Goal: Task Accomplishment & Management: Complete application form

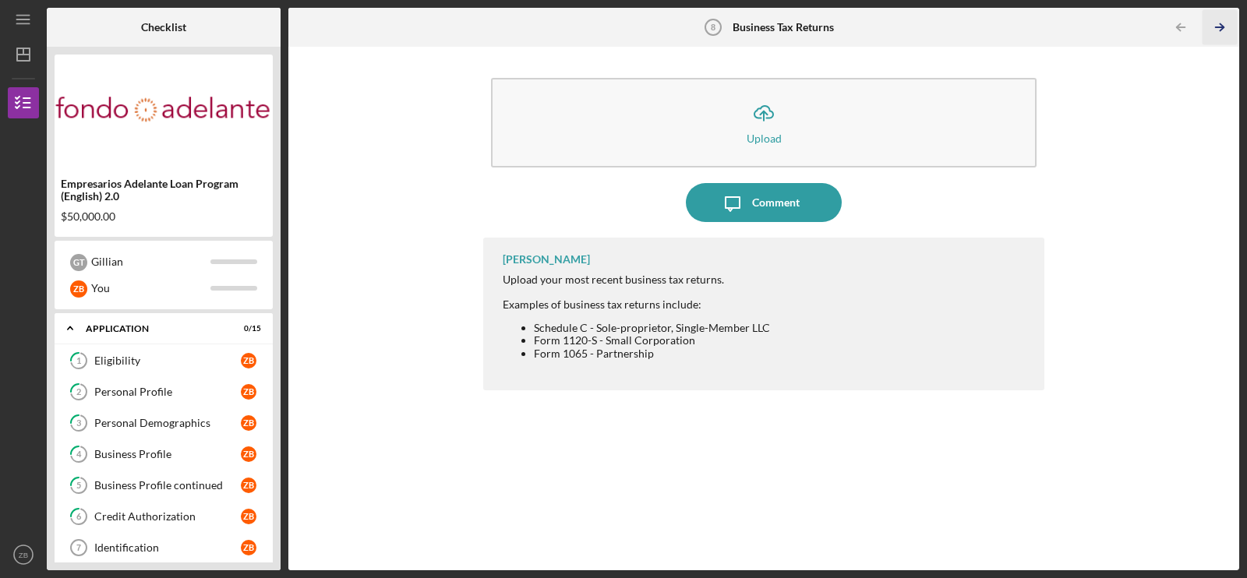
click at [1219, 30] on icon "Icon/Table Pagination Arrow" at bounding box center [1219, 27] width 35 height 35
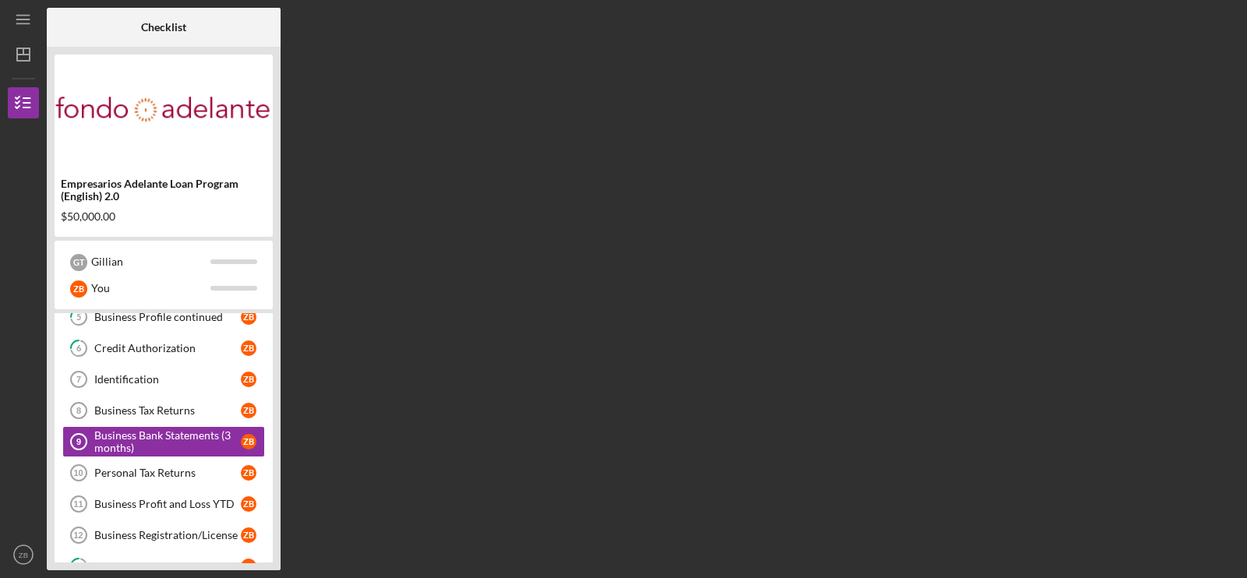
scroll to position [170, 0]
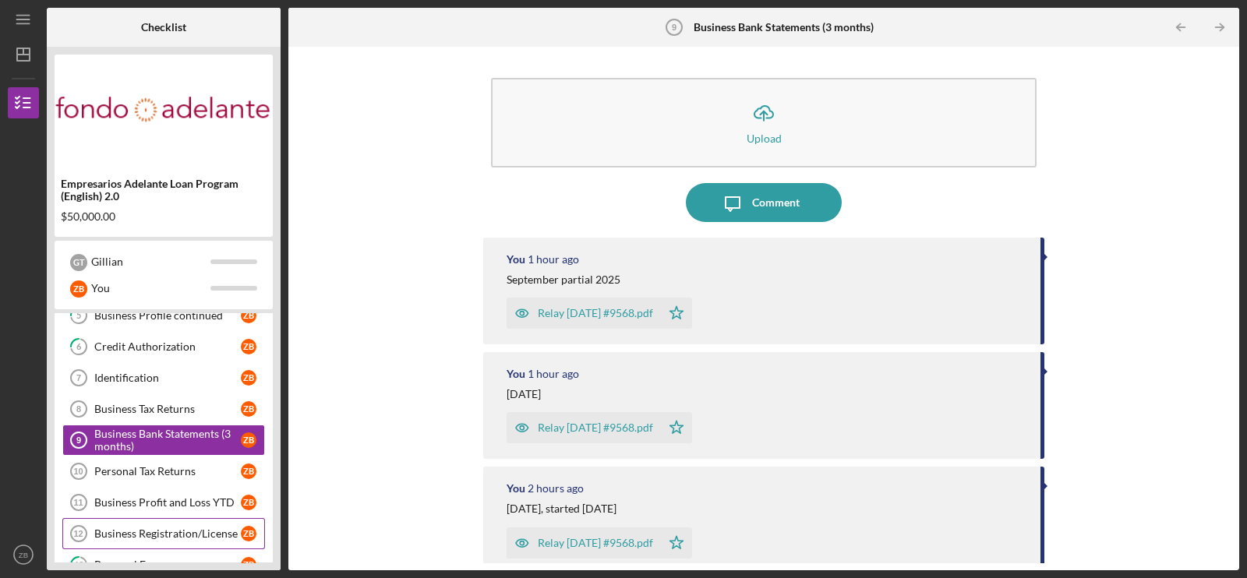
click at [148, 528] on div "Business Registration/License" at bounding box center [167, 534] width 147 height 12
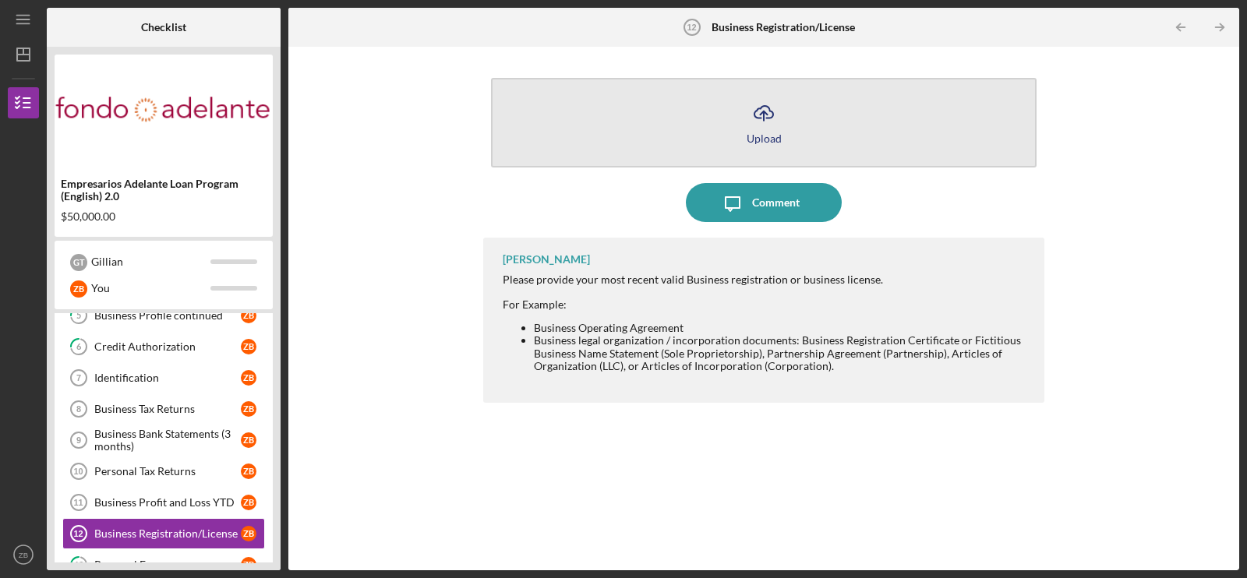
click at [763, 108] on icon "Icon/Upload" at bounding box center [763, 113] width 39 height 39
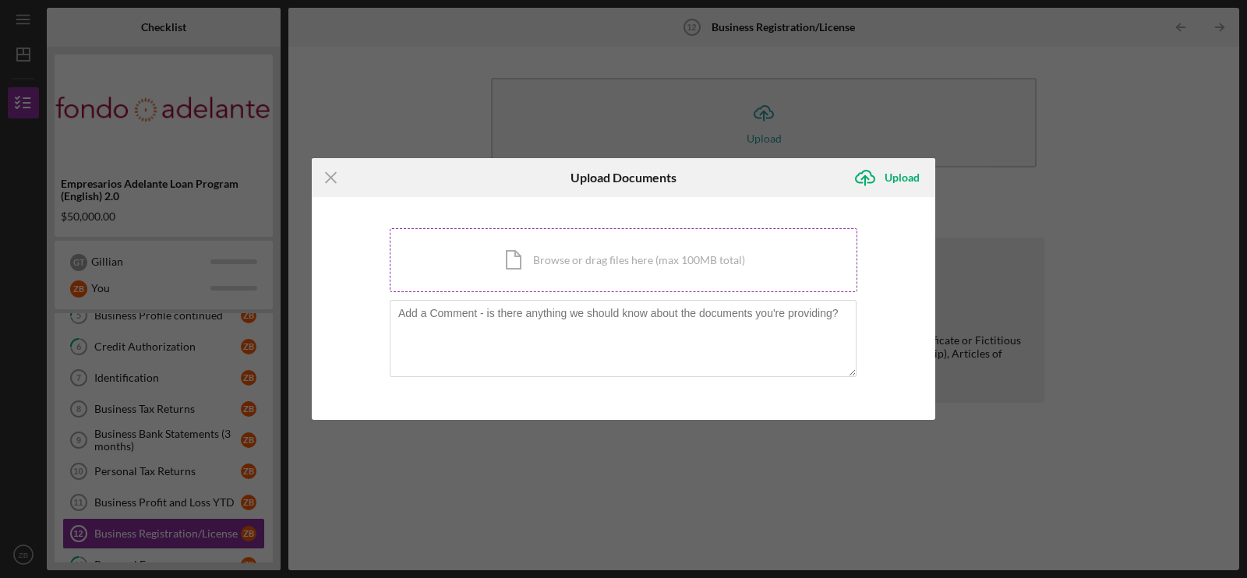
click at [567, 263] on div "Icon/Document Browse or drag files here (max 100MB total) Tap to choose files o…" at bounding box center [624, 260] width 468 height 64
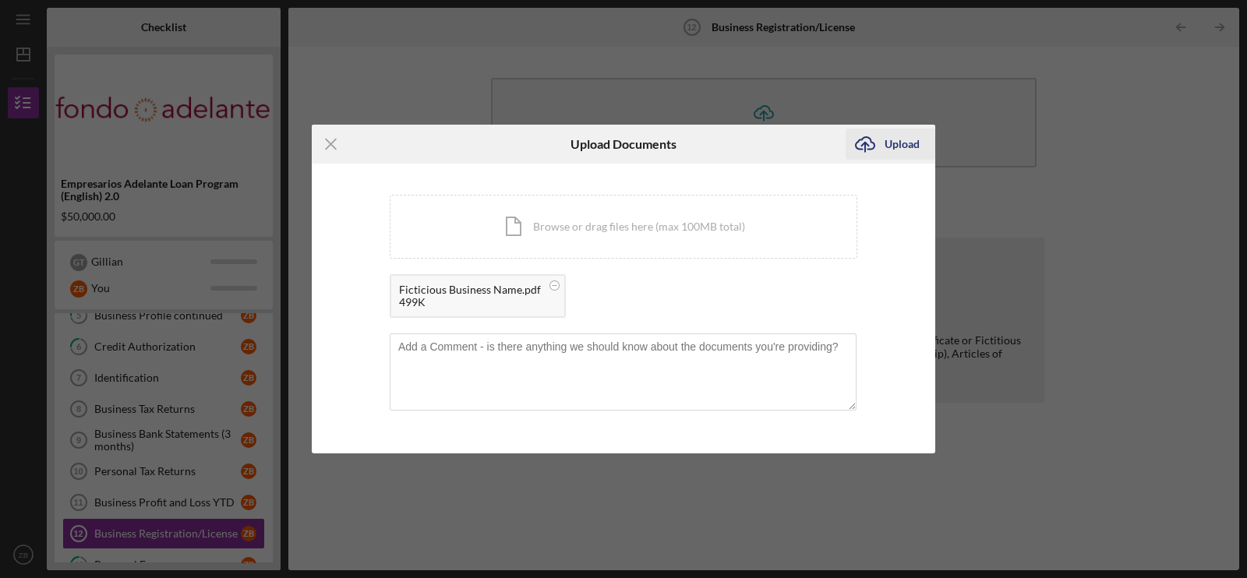
click at [892, 143] on div "Upload" at bounding box center [902, 144] width 35 height 31
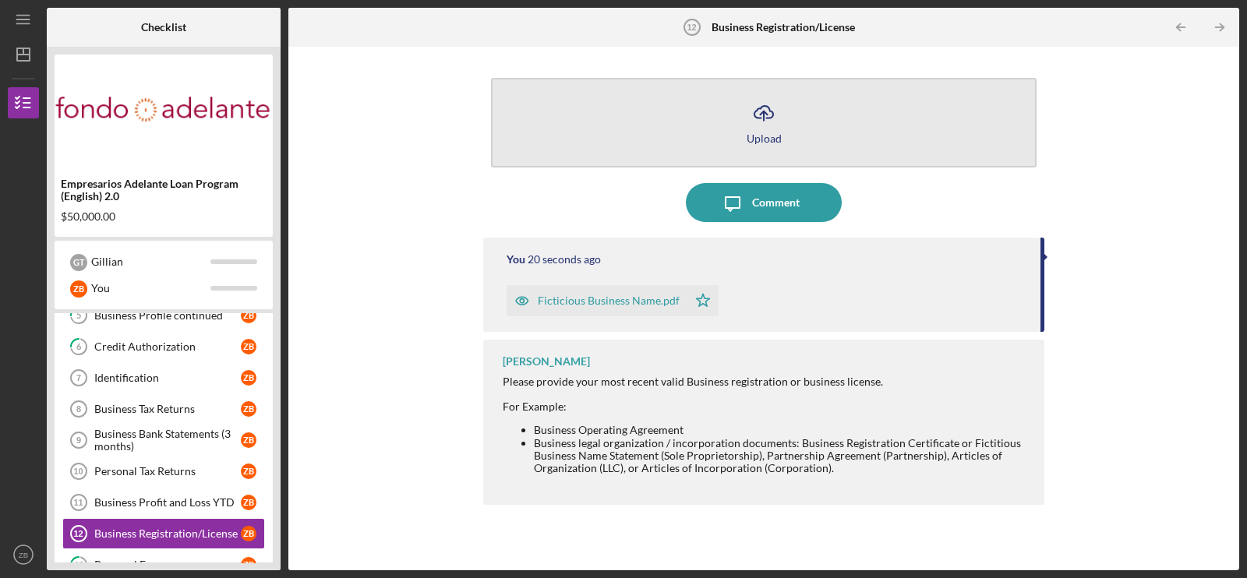
click at [765, 124] on icon "Icon/Upload" at bounding box center [763, 113] width 39 height 39
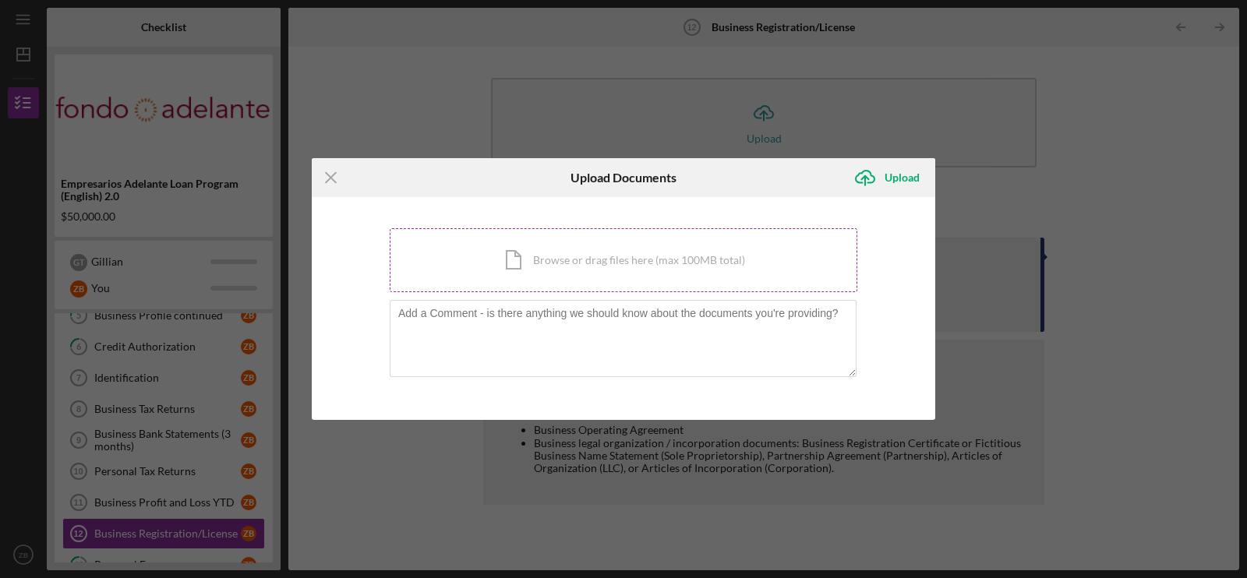
click at [547, 274] on div "Icon/Document Browse or drag files here (max 100MB total) Tap to choose files o…" at bounding box center [624, 260] width 468 height 64
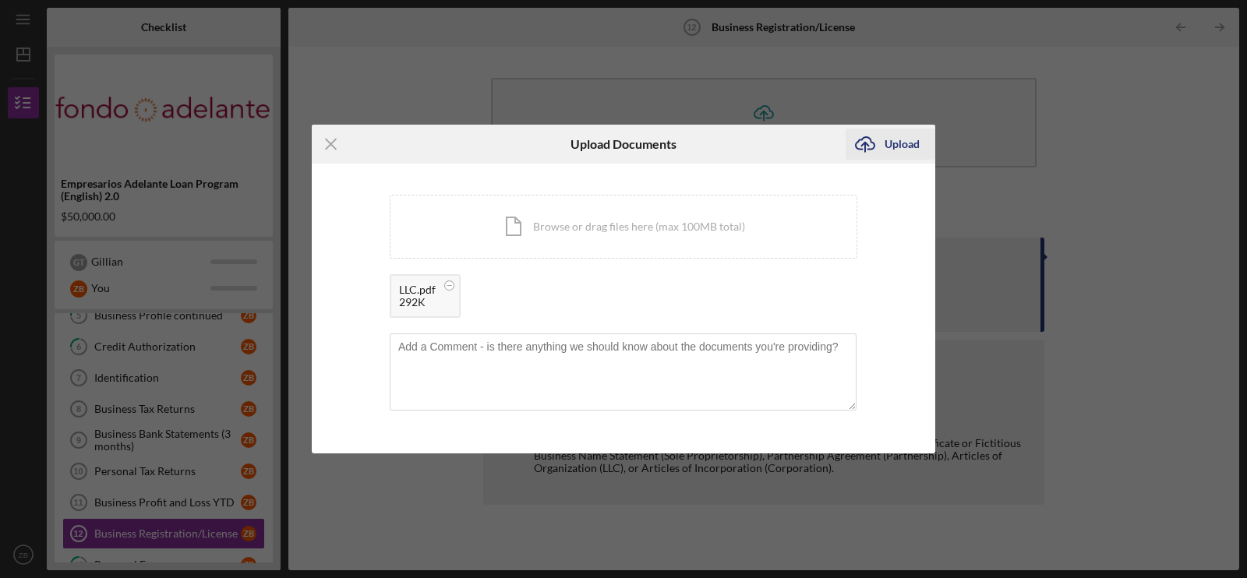
click at [887, 139] on div "Upload" at bounding box center [902, 144] width 35 height 31
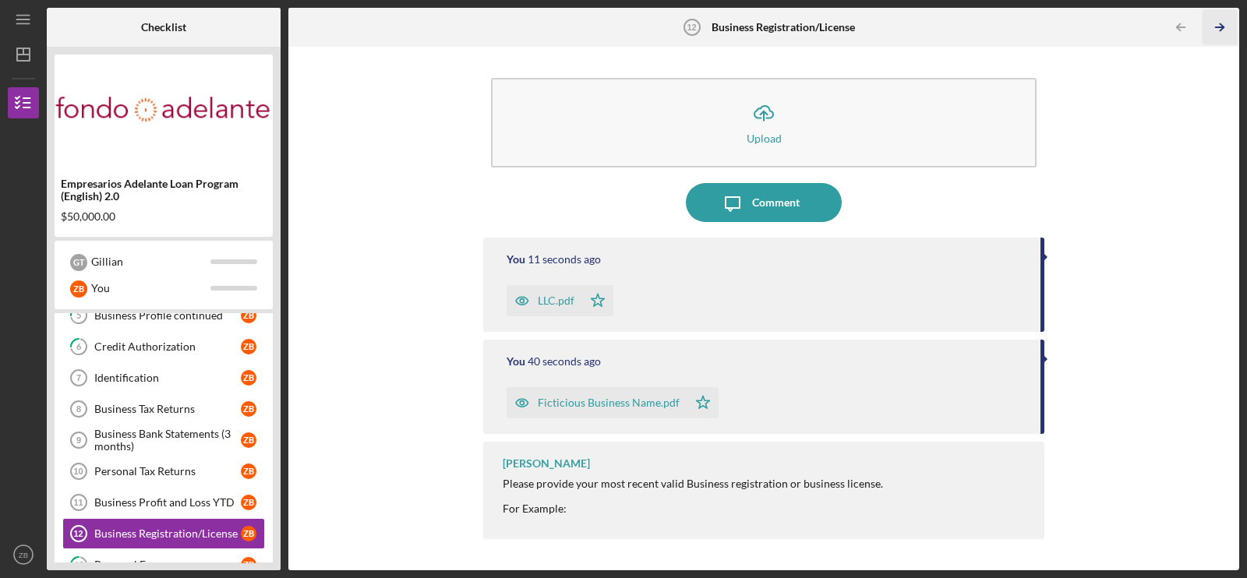
click at [1219, 24] on icon "Icon/Table Pagination Arrow" at bounding box center [1219, 27] width 35 height 35
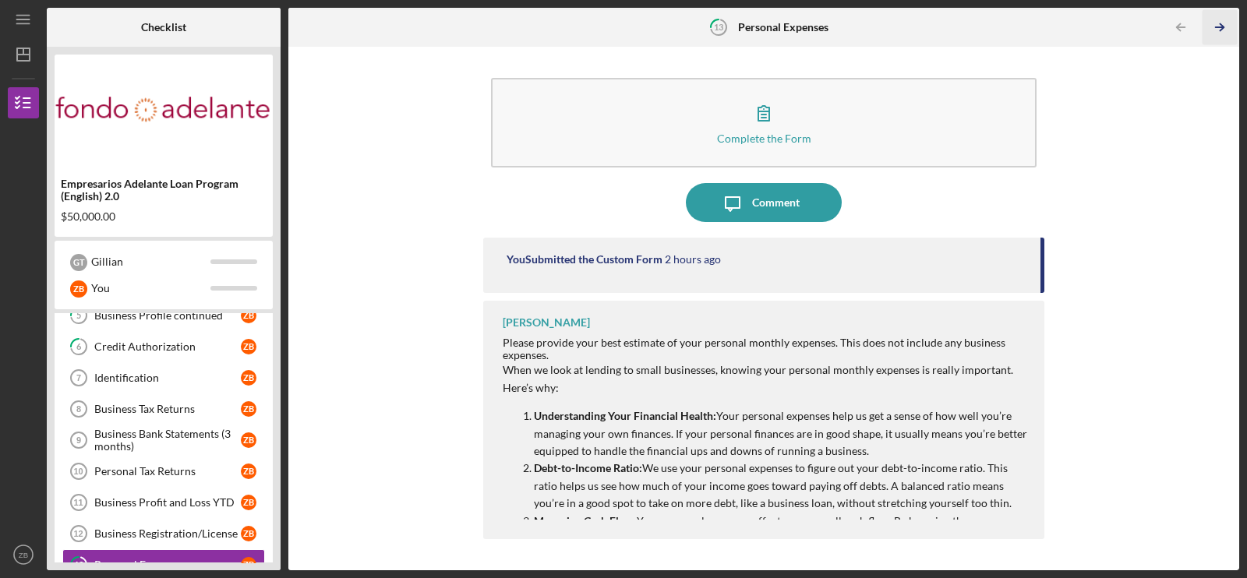
click at [1219, 24] on icon "Icon/Table Pagination Arrow" at bounding box center [1219, 27] width 35 height 35
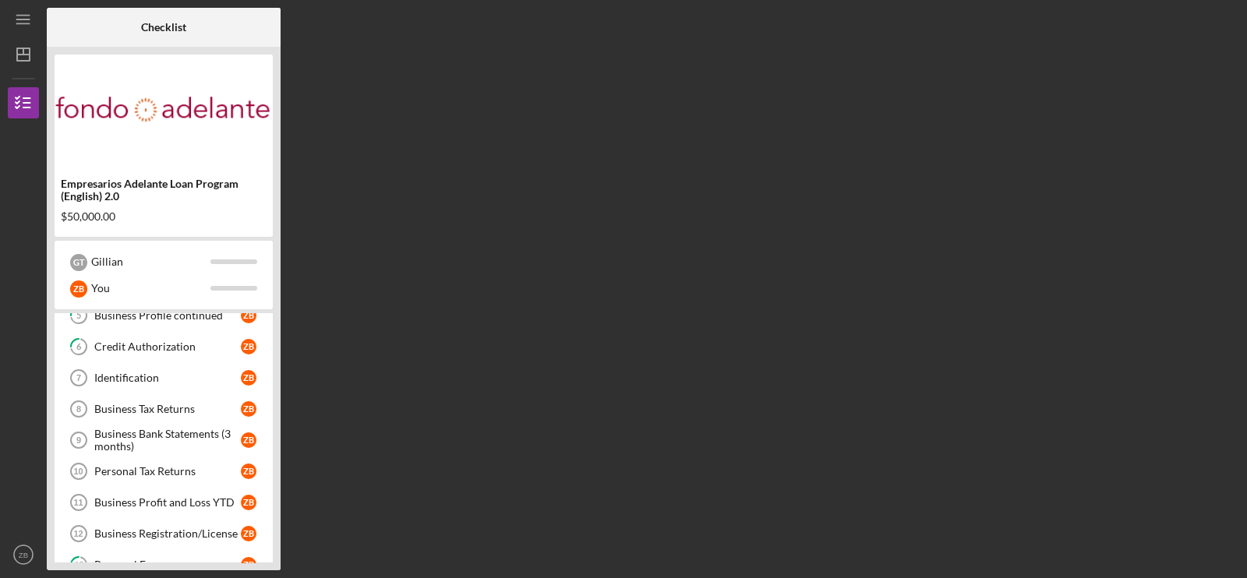
scroll to position [297, 0]
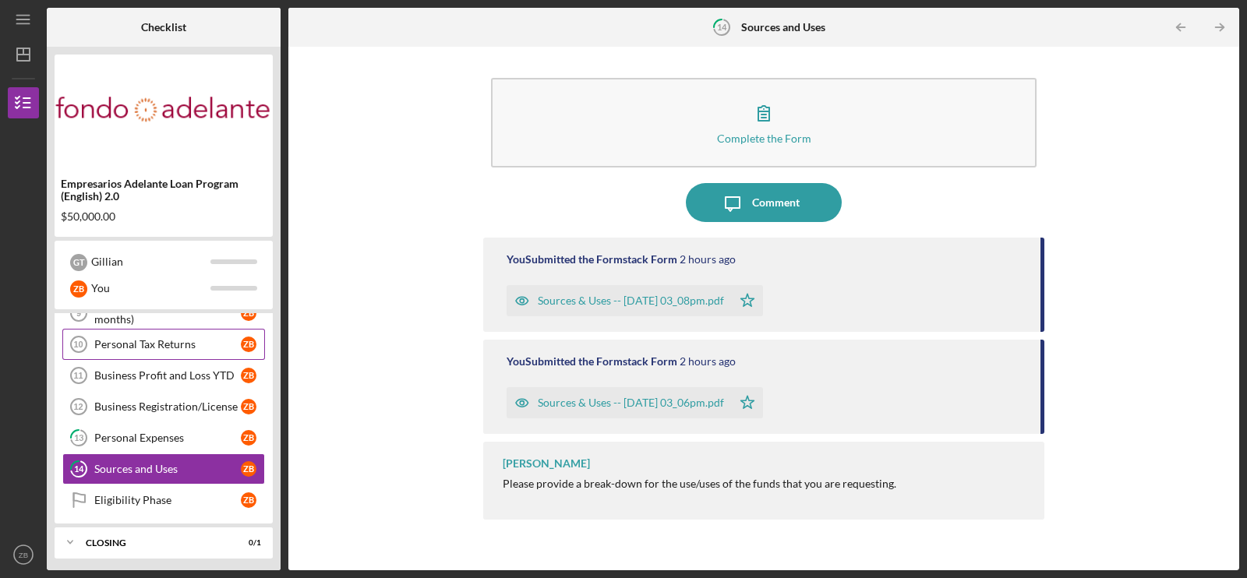
click at [144, 339] on div "Personal Tax Returns" at bounding box center [167, 344] width 147 height 12
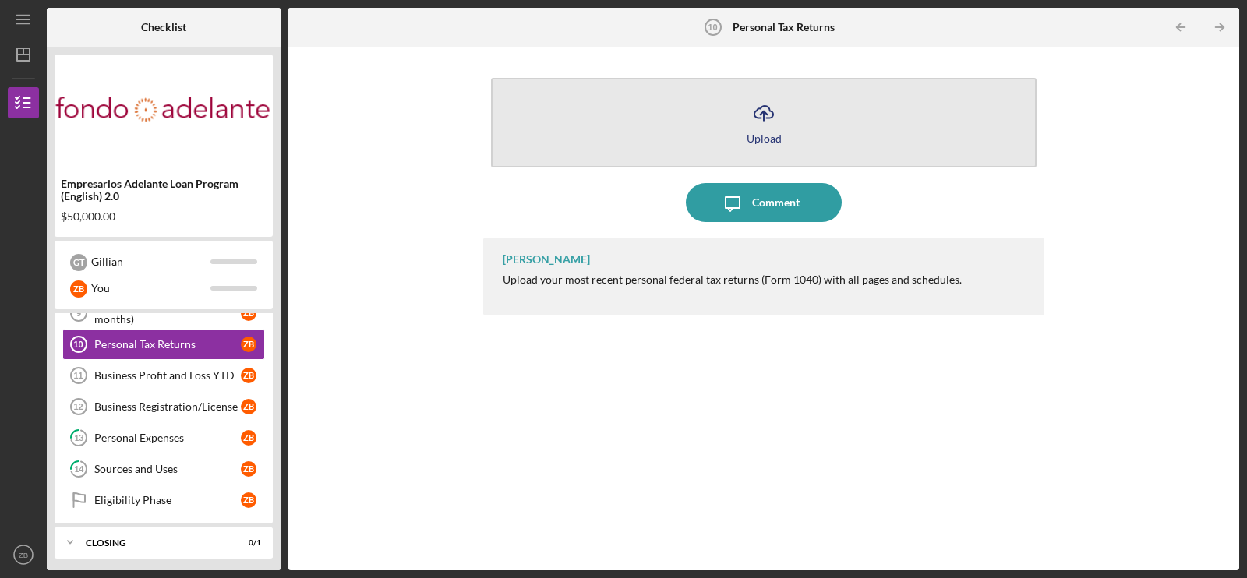
click at [761, 120] on icon "Icon/Upload" at bounding box center [763, 113] width 39 height 39
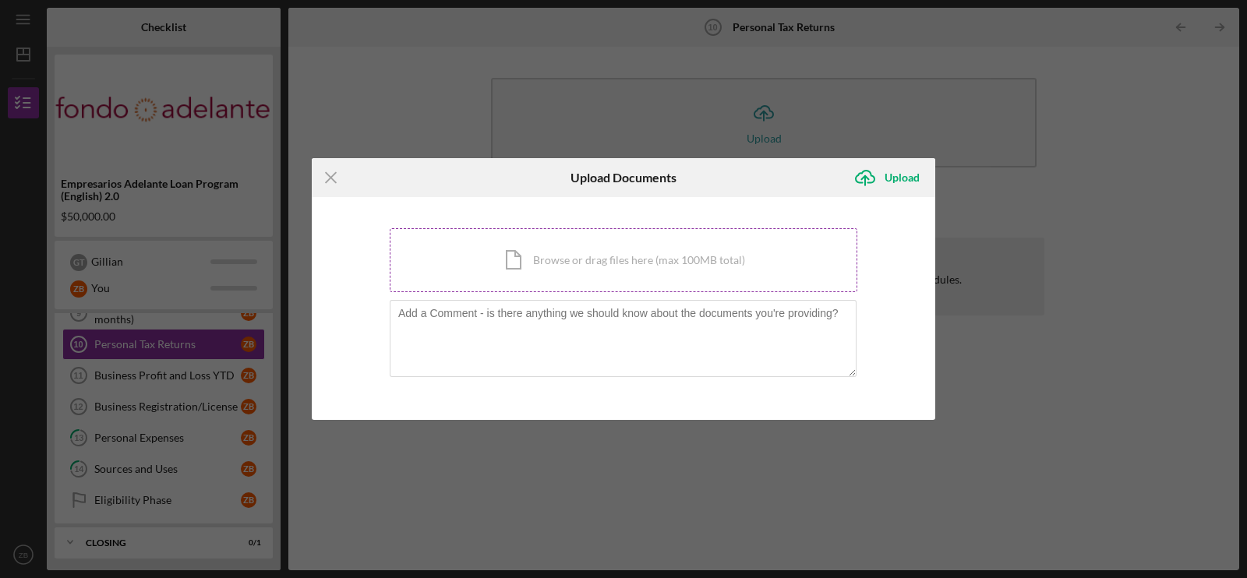
click at [568, 266] on div "Icon/Document Browse or drag files here (max 100MB total) Tap to choose files o…" at bounding box center [624, 260] width 468 height 64
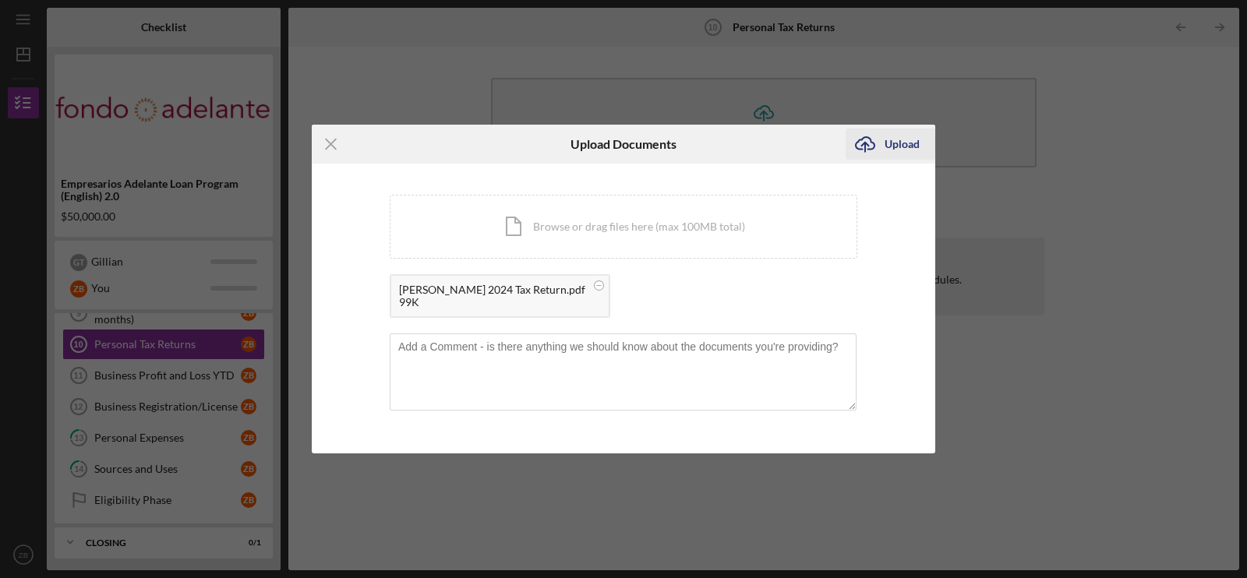
click at [875, 146] on icon "Icon/Upload" at bounding box center [865, 144] width 39 height 39
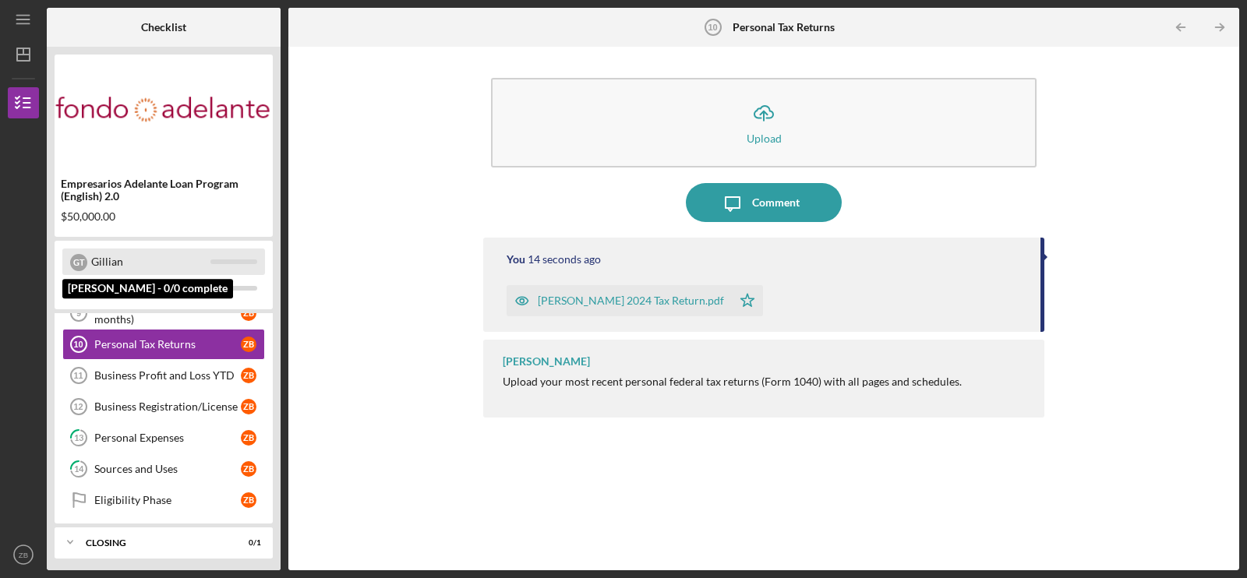
click at [111, 260] on div "Gillian" at bounding box center [150, 262] width 119 height 26
click at [126, 258] on div "Gillian" at bounding box center [150, 262] width 119 height 26
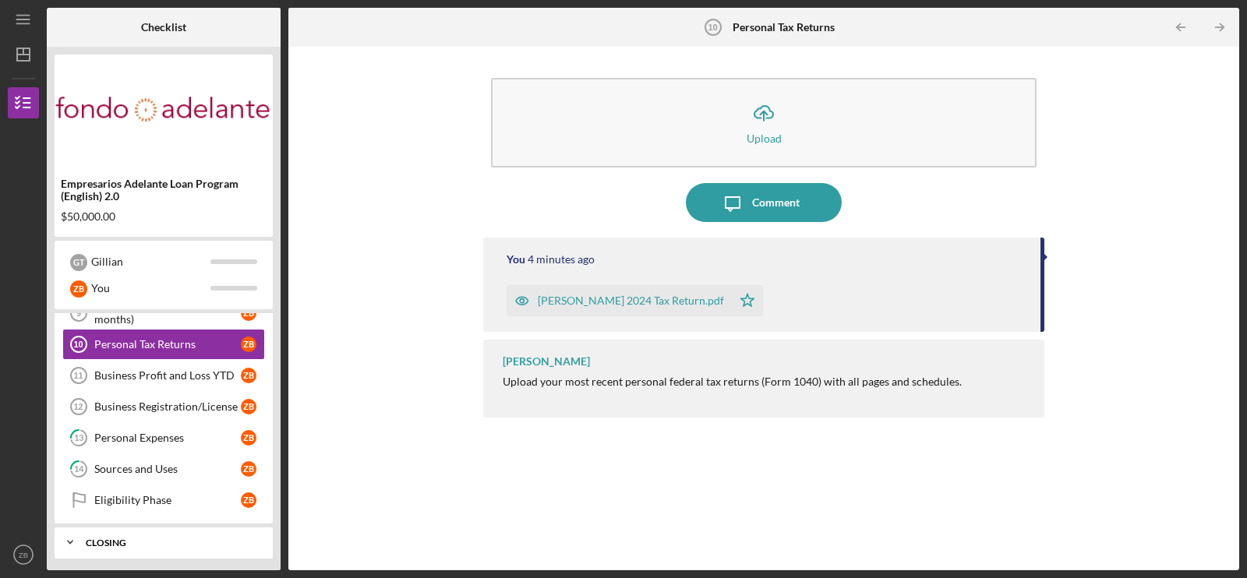
click at [108, 538] on div "Closing" at bounding box center [170, 542] width 168 height 9
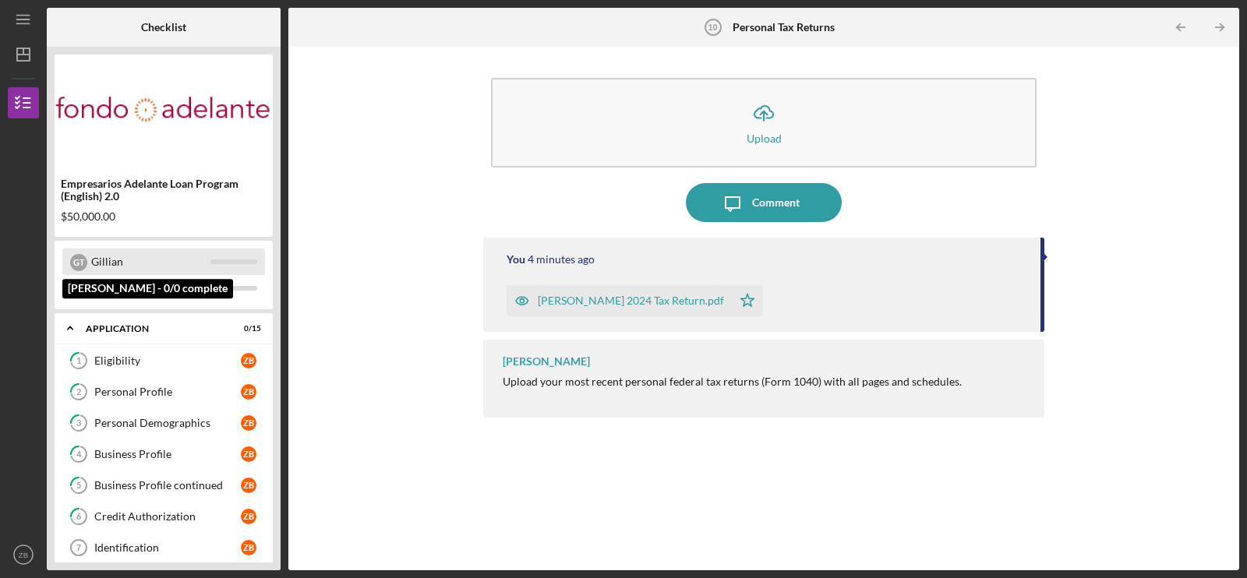
click at [83, 258] on div "G T" at bounding box center [78, 262] width 17 height 17
click at [95, 268] on div "Gillian" at bounding box center [150, 262] width 119 height 26
click at [96, 260] on div "Gillian" at bounding box center [150, 262] width 119 height 26
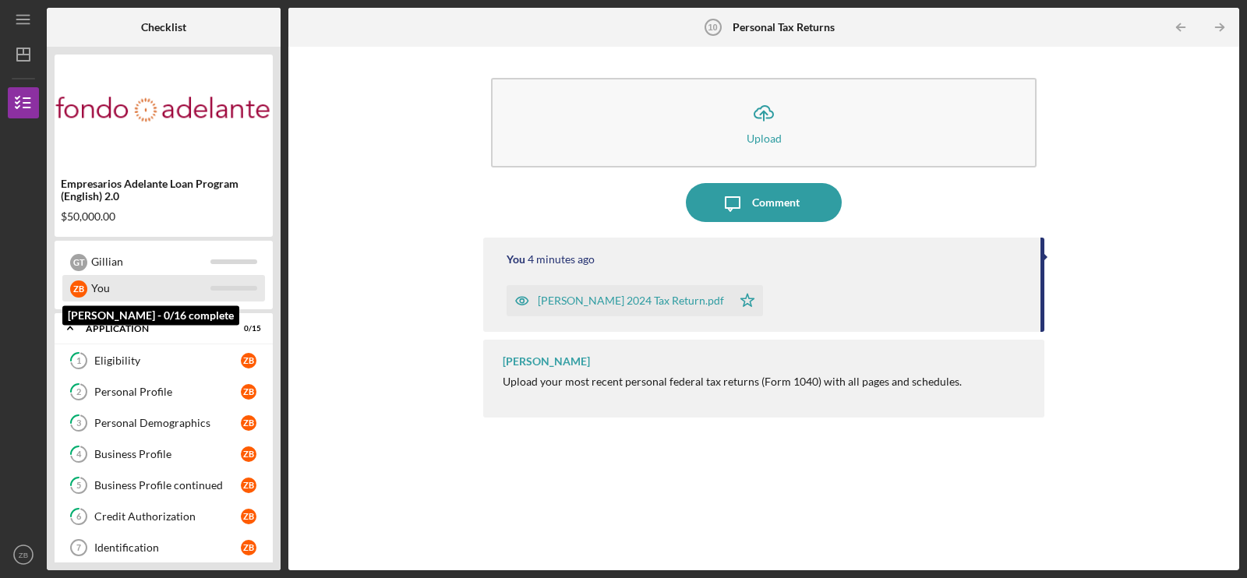
click at [108, 286] on div "You" at bounding box center [150, 288] width 119 height 26
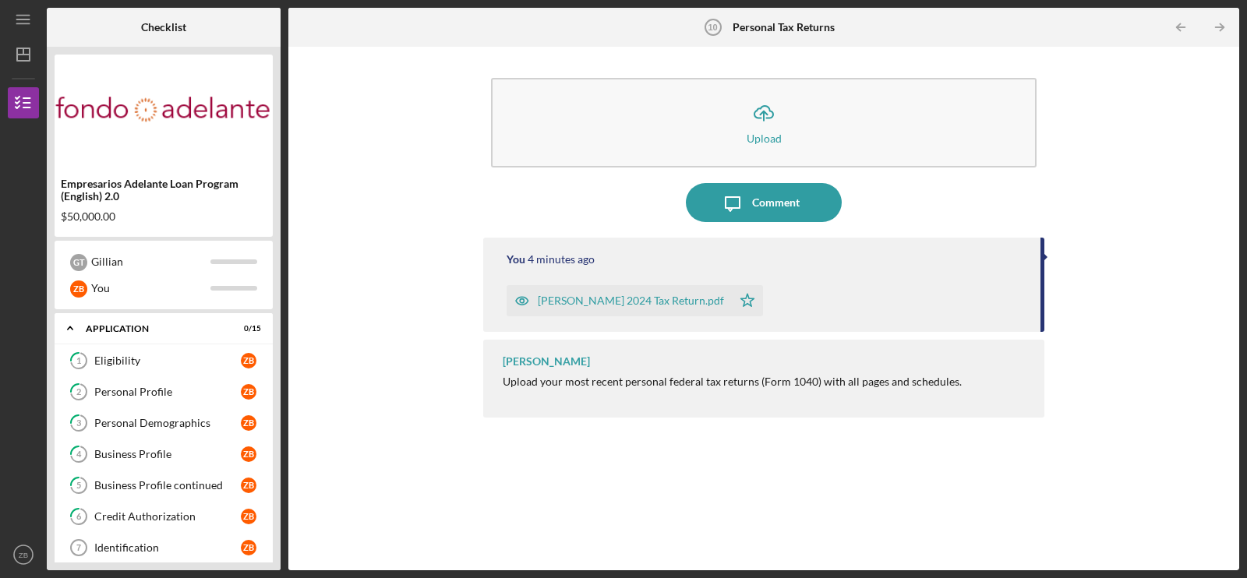
click at [274, 334] on div "Empresarios Adelante Loan Program (English) 2.0 $50,000.00 G T Gillian Z B You …" at bounding box center [164, 309] width 234 height 524
drag, startPoint x: 272, startPoint y: 238, endPoint x: 270, endPoint y: 291, distance: 53.0
click at [270, 291] on div "Empresarios Adelante Loan Program (English) 2.0 $50,000.00 G T Gillian Z B You …" at bounding box center [164, 309] width 234 height 524
click at [279, 550] on div "Empresarios Adelante Loan Program (English) 2.0 $50,000.00 G T Gillian Z B You …" at bounding box center [164, 309] width 234 height 524
click at [1243, 234] on div "Icon/Menu Personal Tax Returns 10 Personal Tax Returns Checklist Empresarios Ad…" at bounding box center [623, 289] width 1247 height 578
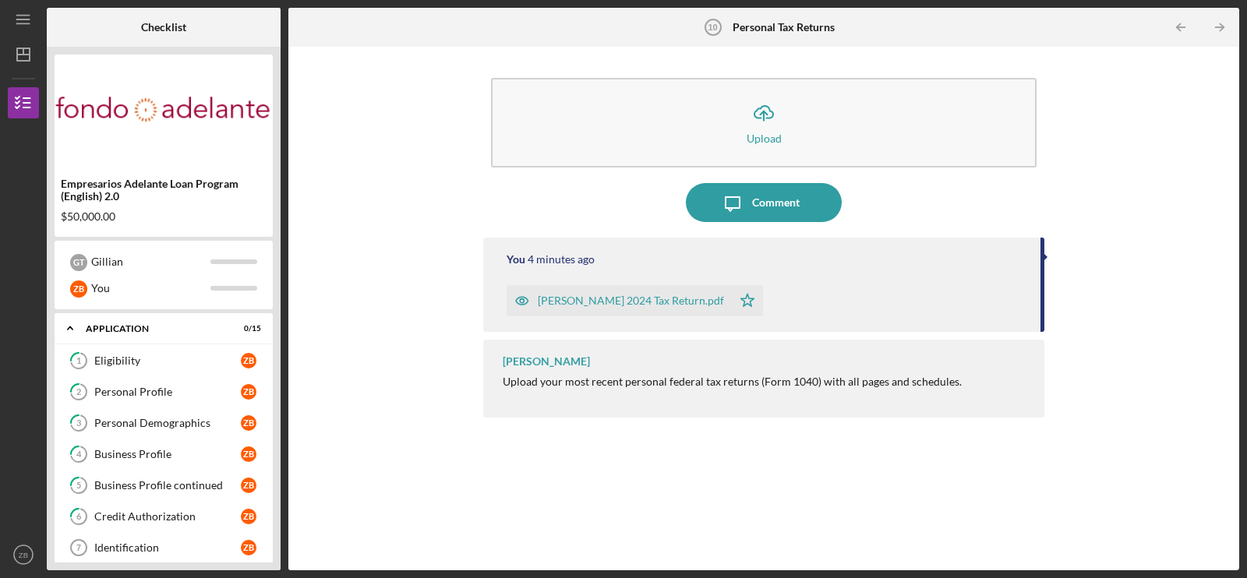
click at [1217, 236] on div "Icon/Upload Upload Icon/Message Comment You 4 minutes ago [PERSON_NAME] 2024 Ta…" at bounding box center [763, 309] width 935 height 508
click at [1187, 25] on icon "Icon/Table Pagination Arrow" at bounding box center [1180, 27] width 35 height 35
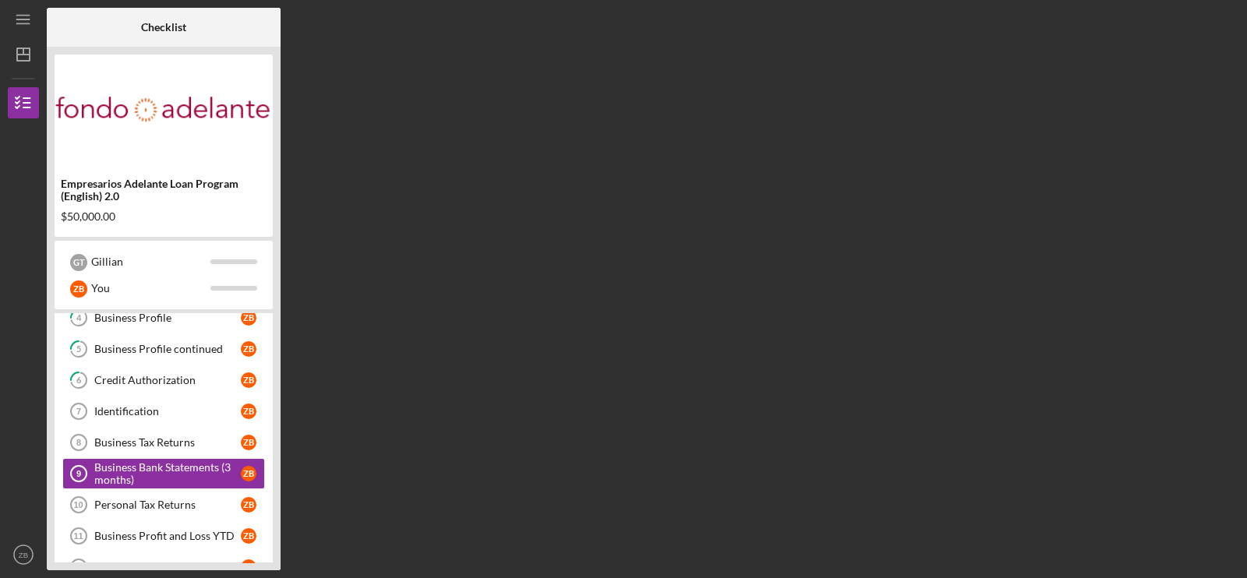
scroll to position [170, 0]
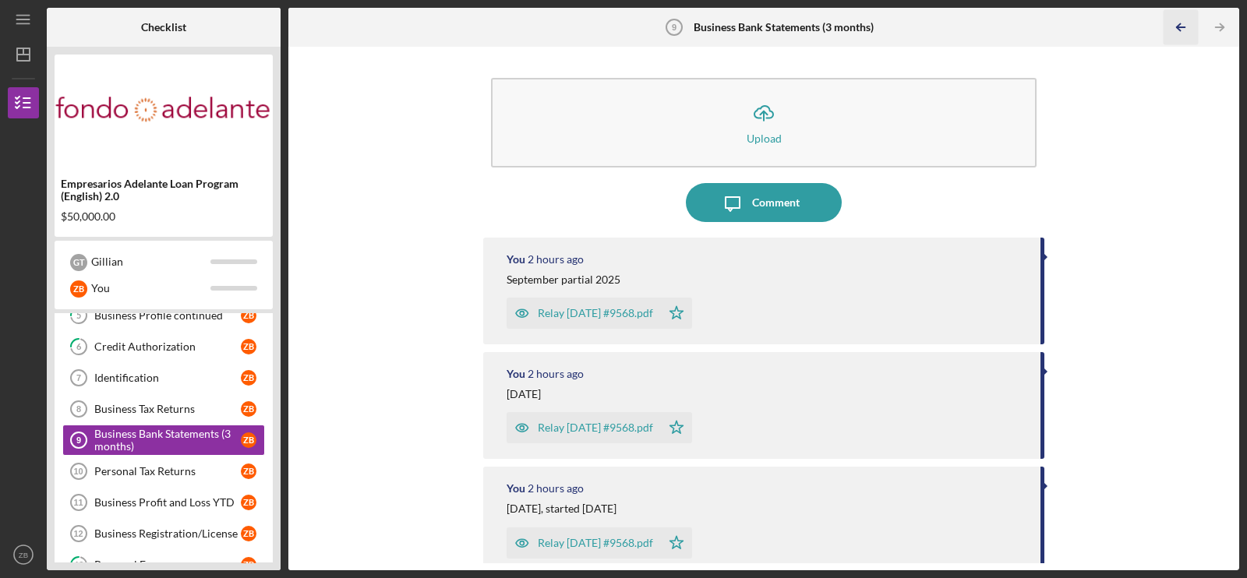
click at [1175, 26] on icon "Icon/Table Pagination Arrow" at bounding box center [1180, 27] width 35 height 35
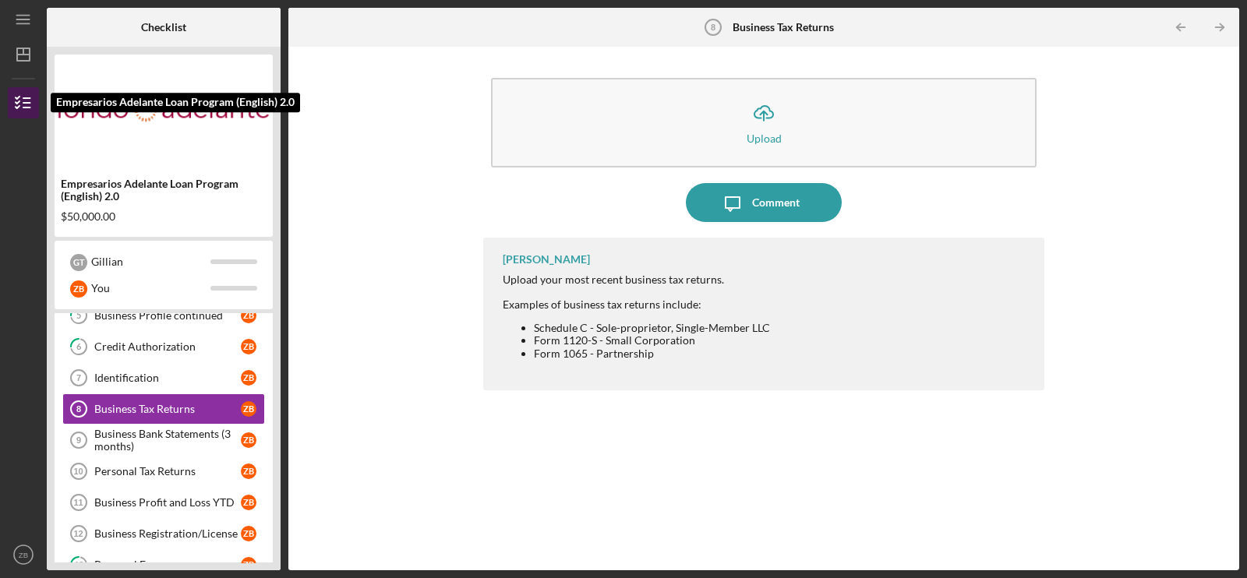
click at [16, 102] on polyline "button" at bounding box center [18, 102] width 4 height 2
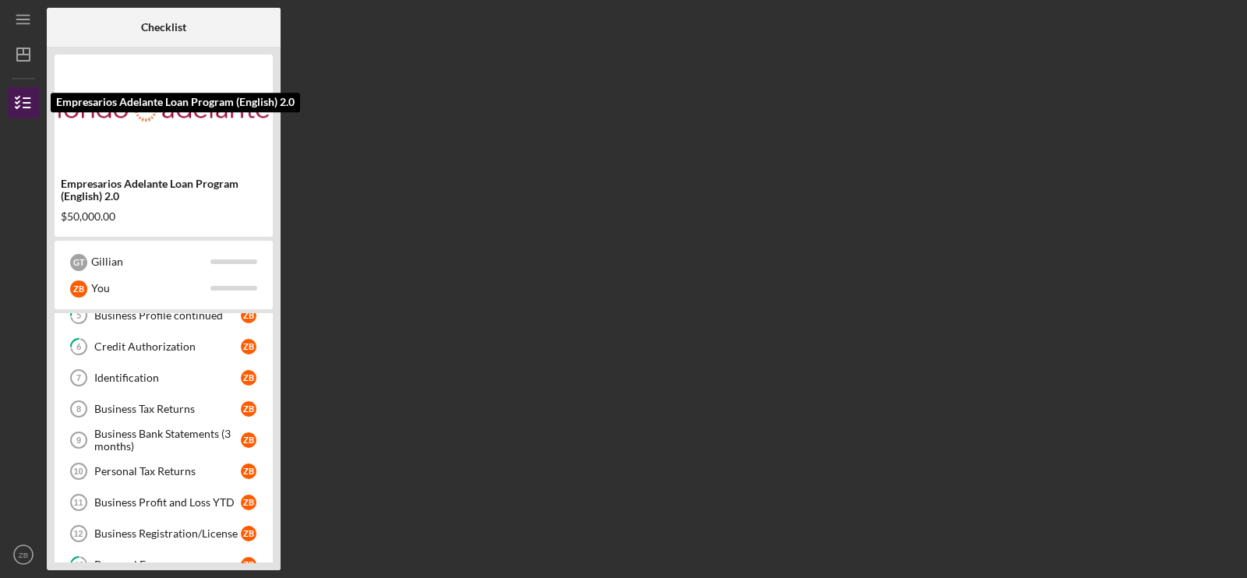
click at [16, 102] on polyline "button" at bounding box center [18, 102] width 4 height 2
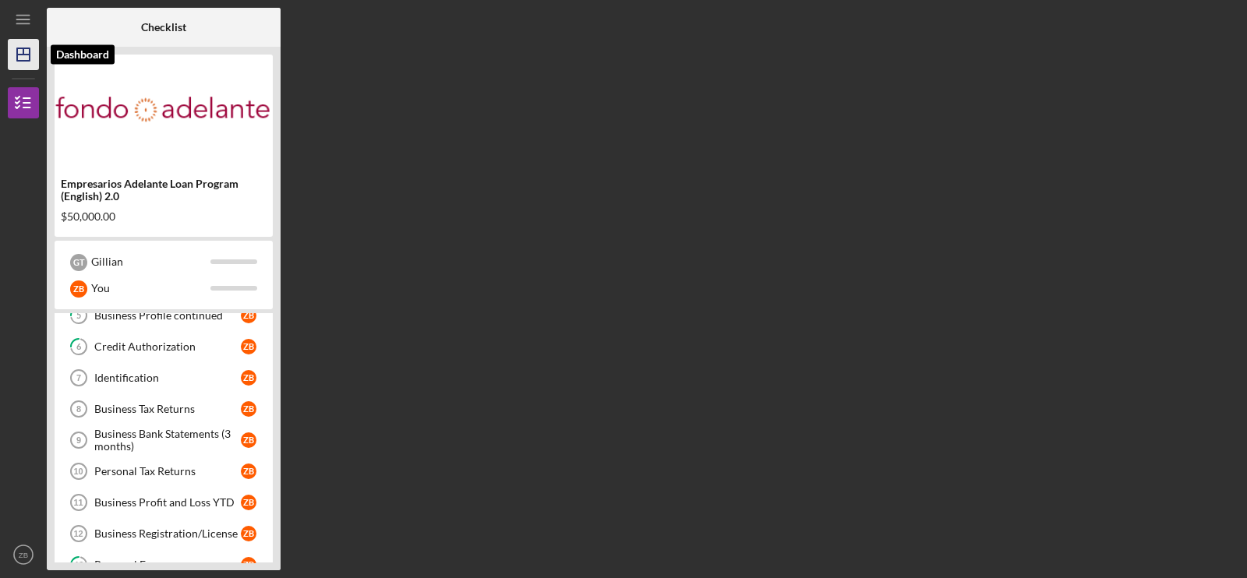
click at [28, 50] on icon "Icon/Dashboard" at bounding box center [23, 54] width 39 height 39
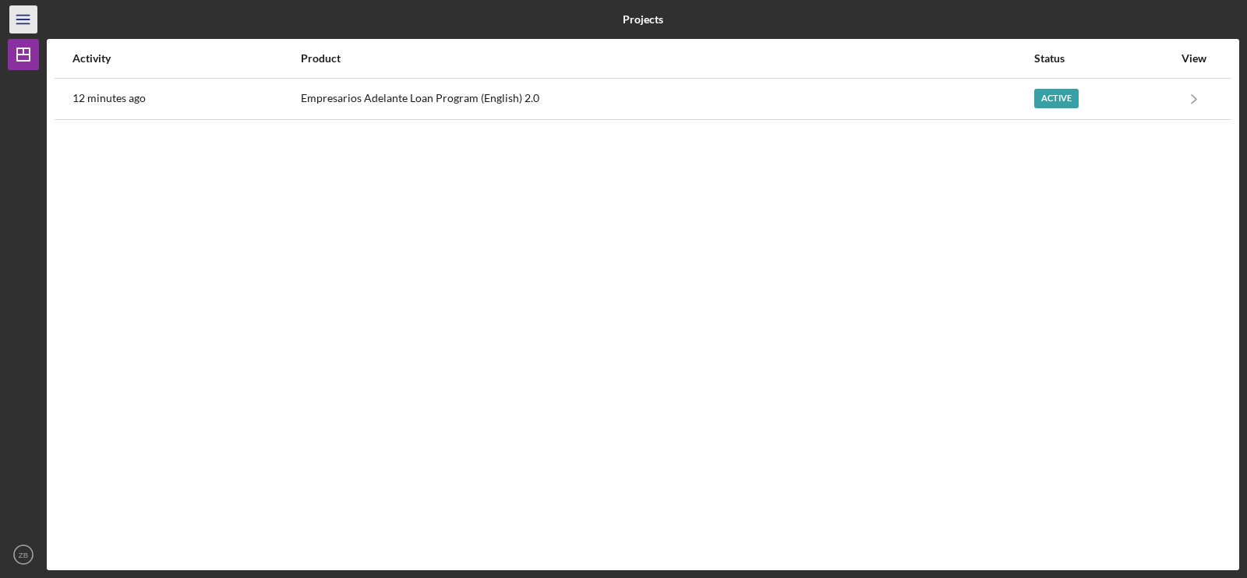
click at [26, 19] on line "button" at bounding box center [22, 19] width 12 height 0
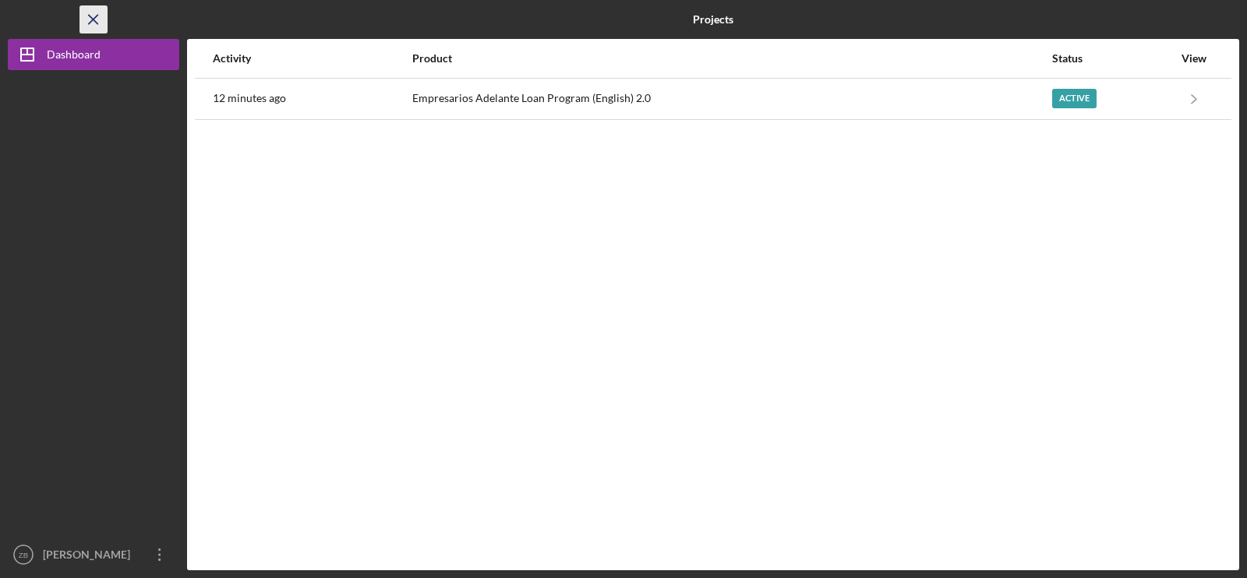
click at [87, 15] on icon "Icon/Menu Close" at bounding box center [93, 19] width 35 height 35
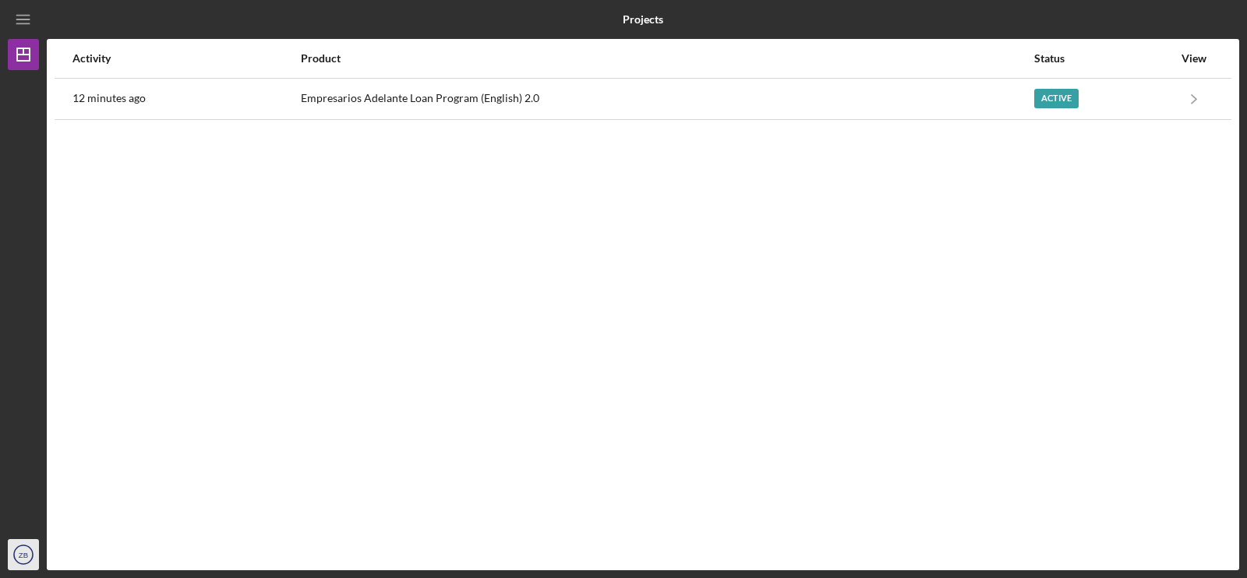
click at [31, 547] on icon "ZB" at bounding box center [23, 554] width 31 height 39
click at [19, 553] on text "ZB" at bounding box center [23, 555] width 9 height 9
click at [30, 50] on polygon "button" at bounding box center [23, 54] width 12 height 12
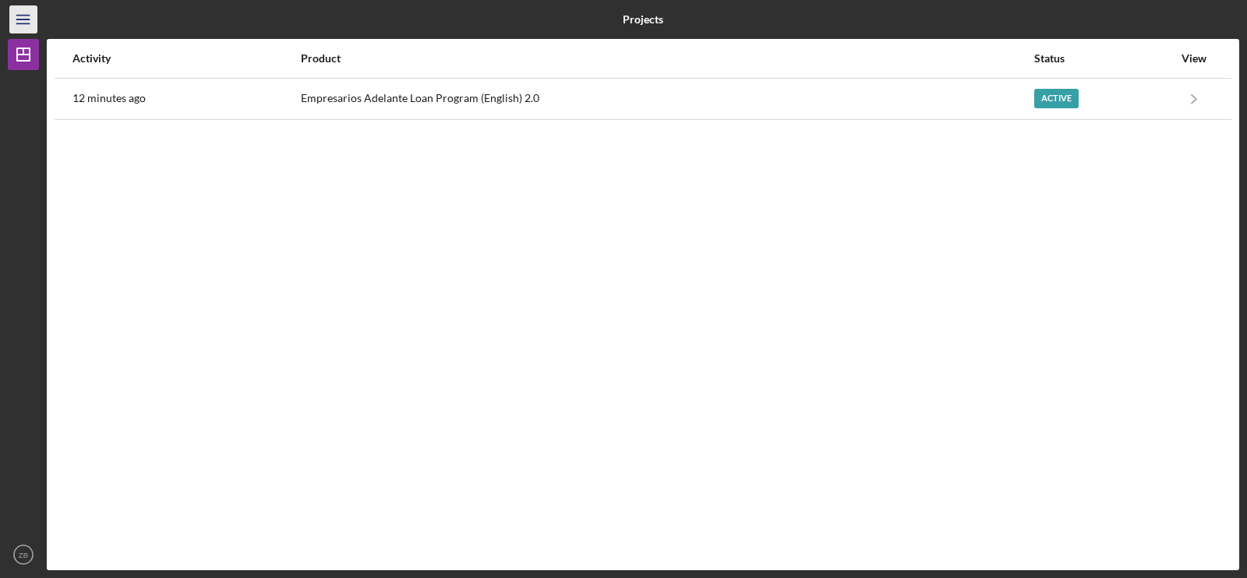
click at [26, 23] on line "button" at bounding box center [22, 23] width 12 height 0
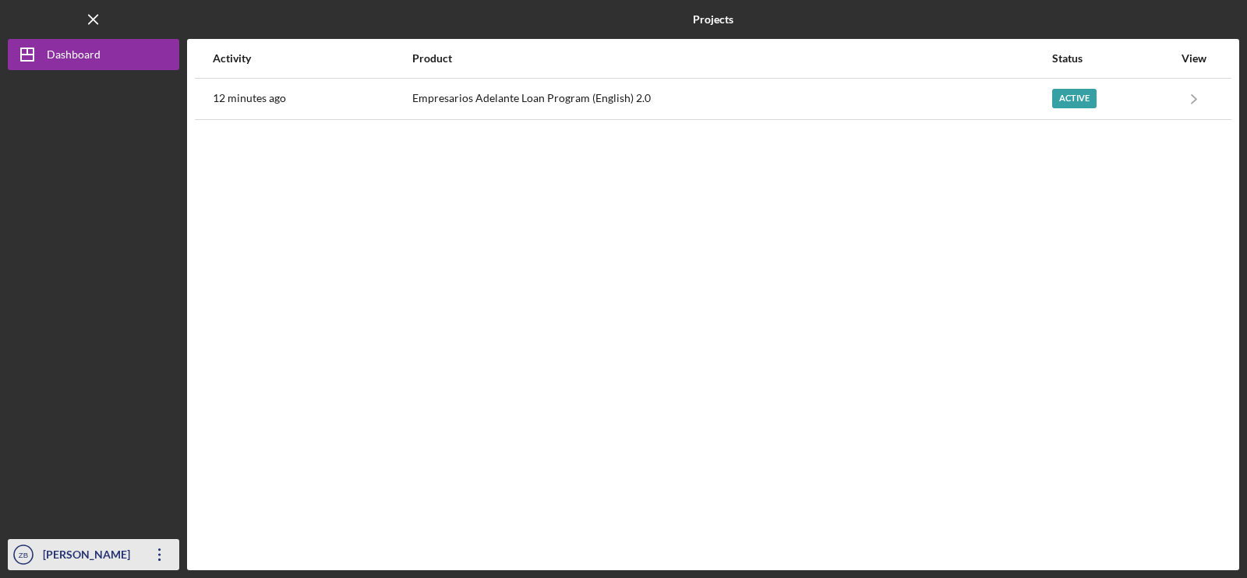
click at [73, 556] on div "[PERSON_NAME]" at bounding box center [89, 556] width 101 height 35
click at [152, 552] on icon "Icon/Overflow" at bounding box center [159, 554] width 39 height 39
